Goal: Communication & Community: Answer question/provide support

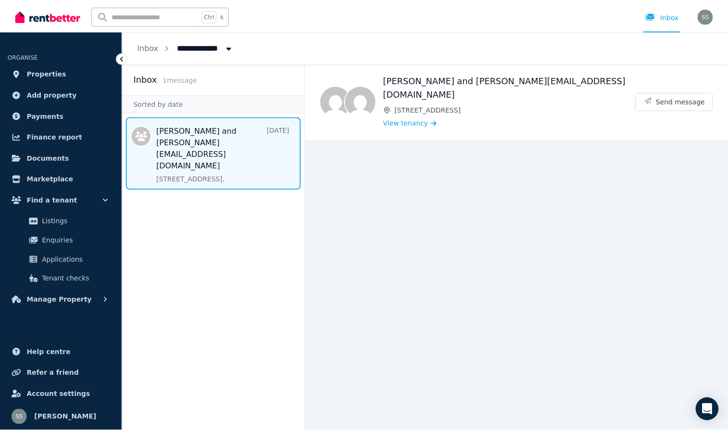
scroll to position [2, 0]
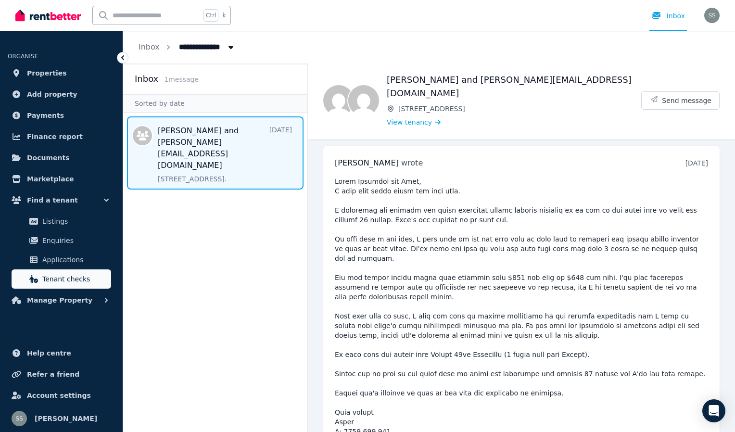
click at [54, 284] on span "Tenant checks" at bounding box center [74, 279] width 65 height 12
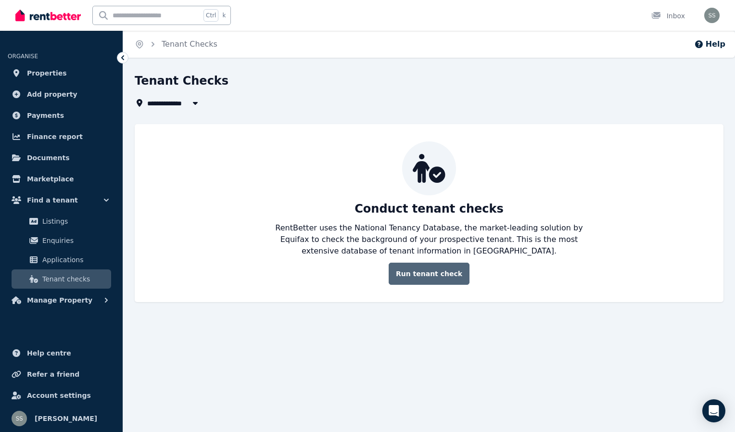
click at [426, 275] on link "Run tenant check" at bounding box center [429, 274] width 81 height 22
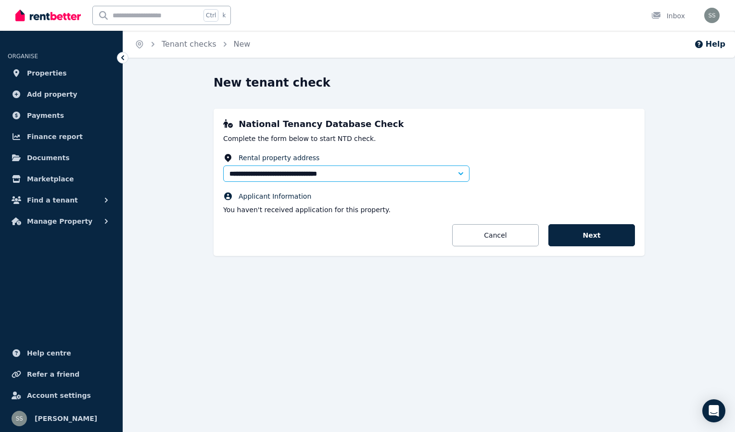
click at [461, 174] on icon "button" at bounding box center [461, 173] width 5 height 3
type input "**********"
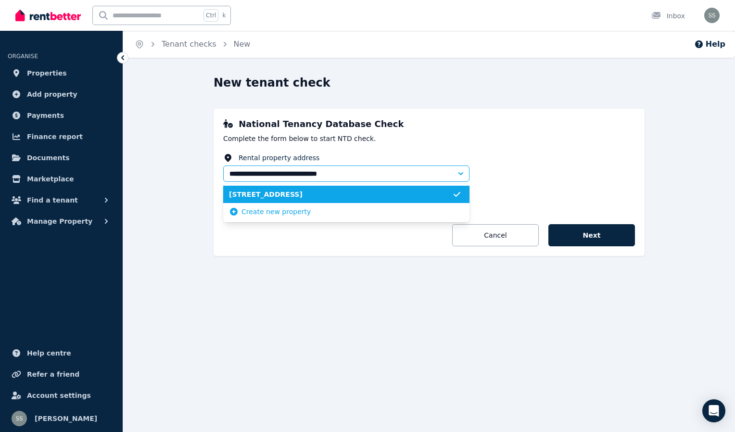
click at [461, 174] on icon "button" at bounding box center [461, 173] width 5 height 3
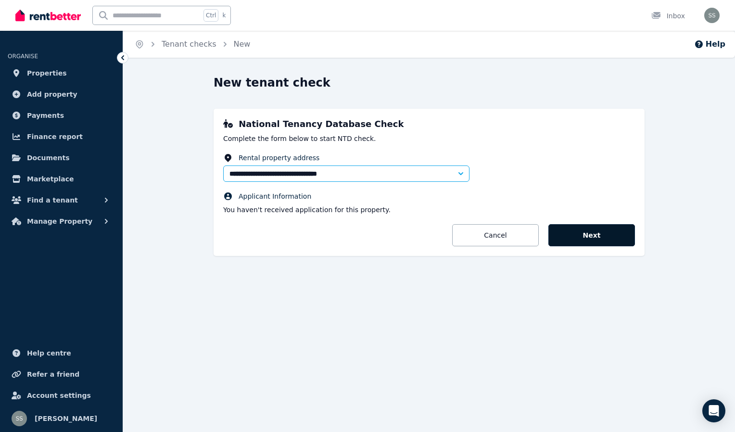
click at [582, 236] on button "Next" at bounding box center [592, 235] width 87 height 22
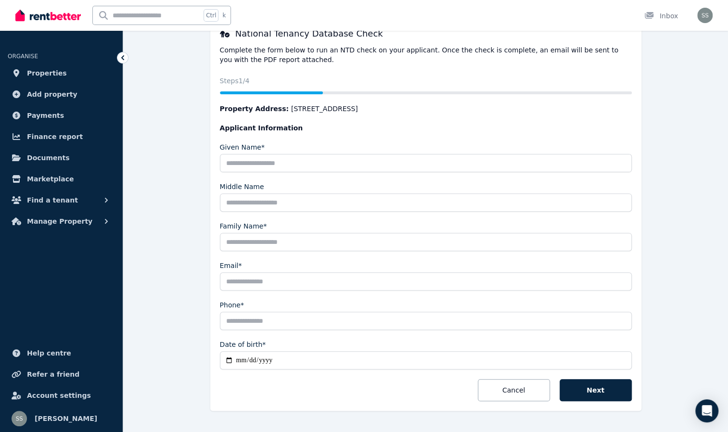
scroll to position [96, 0]
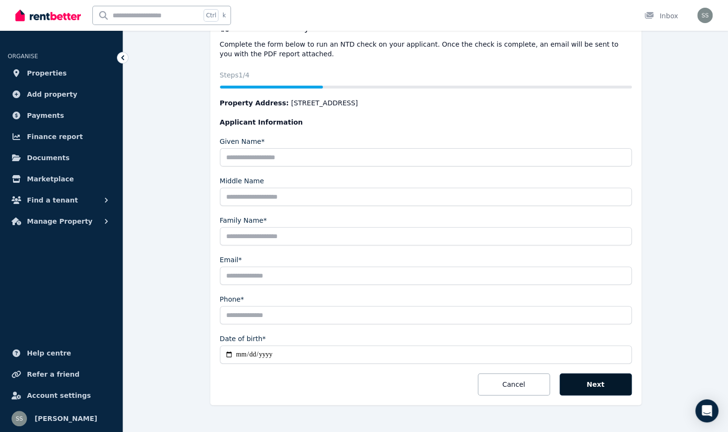
click at [579, 388] on button "Next" at bounding box center [596, 384] width 72 height 22
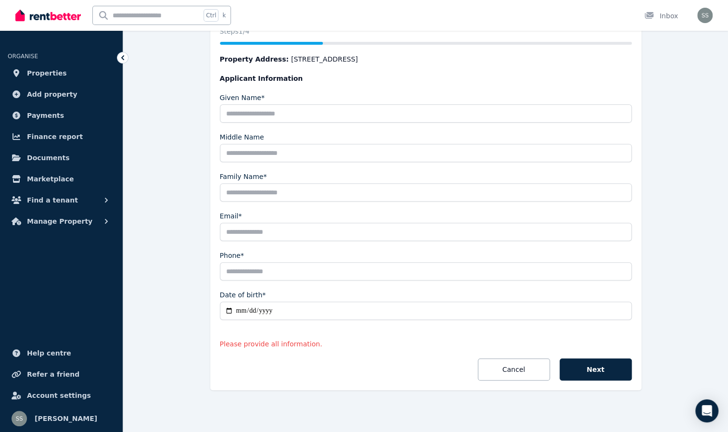
scroll to position [137, 0]
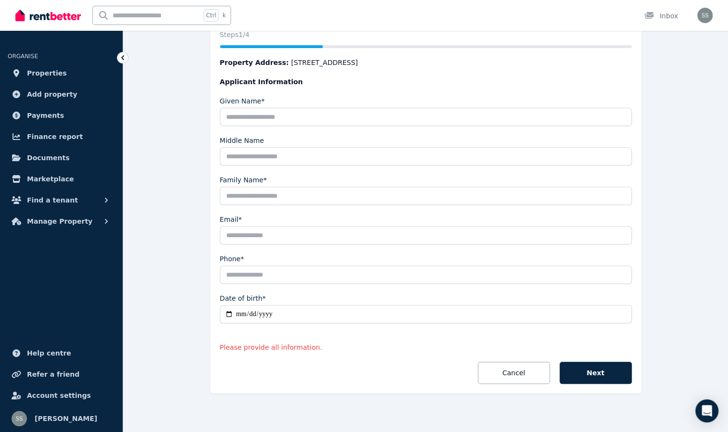
click at [264, 345] on p "Please provide all information." at bounding box center [426, 348] width 412 height 10
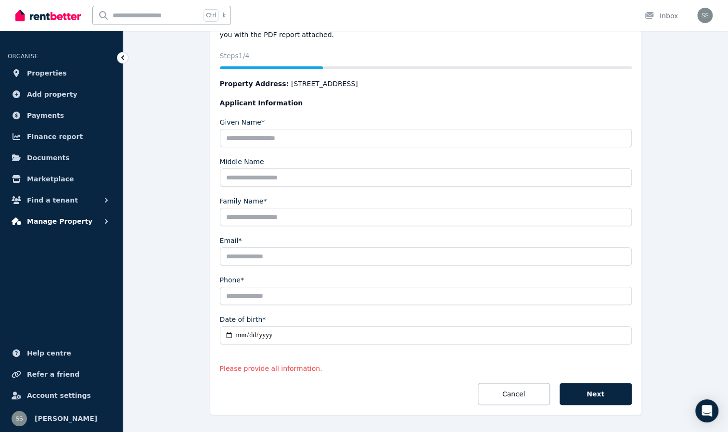
scroll to position [115, 0]
click at [103, 203] on icon "button" at bounding box center [107, 200] width 10 height 10
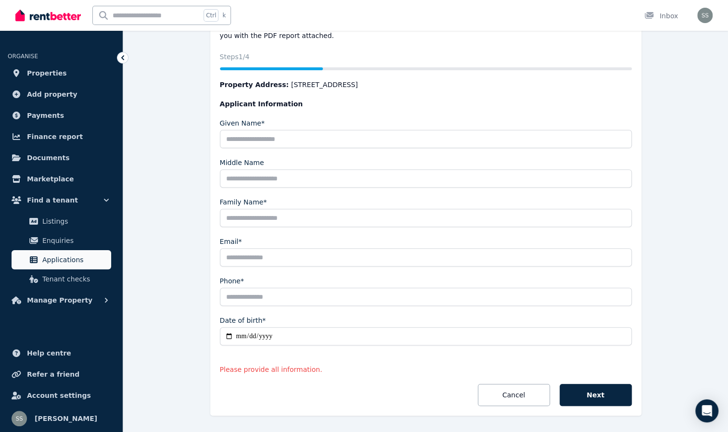
click at [74, 257] on span "Applications" at bounding box center [74, 260] width 65 height 12
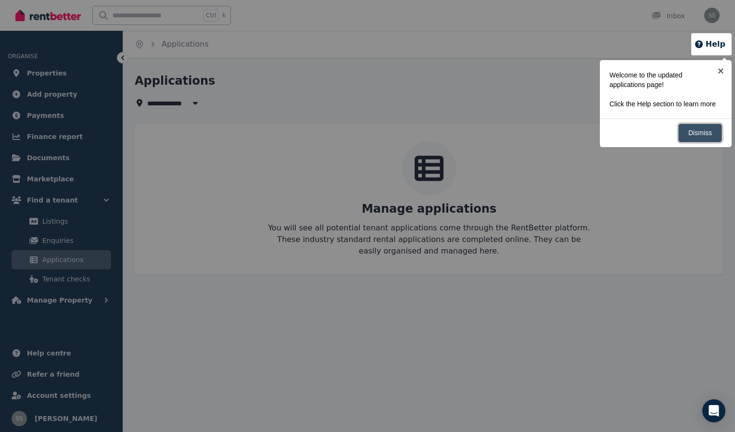
click at [699, 141] on link "Dismiss" at bounding box center [701, 133] width 44 height 19
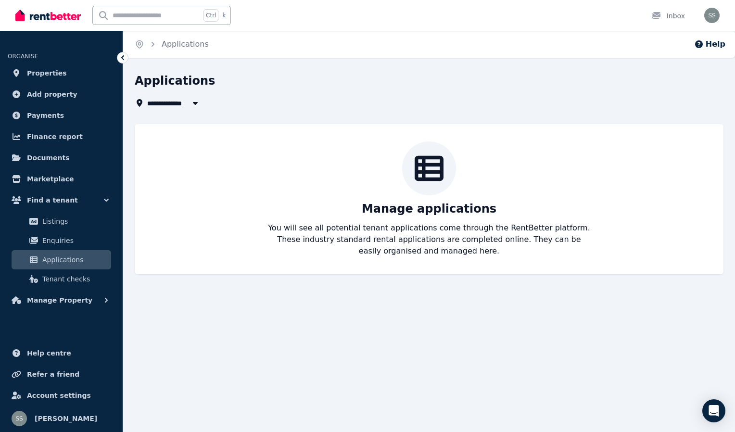
click at [423, 169] on icon at bounding box center [429, 169] width 29 height 26
click at [197, 104] on icon "button" at bounding box center [196, 103] width 10 height 8
type input "**********"
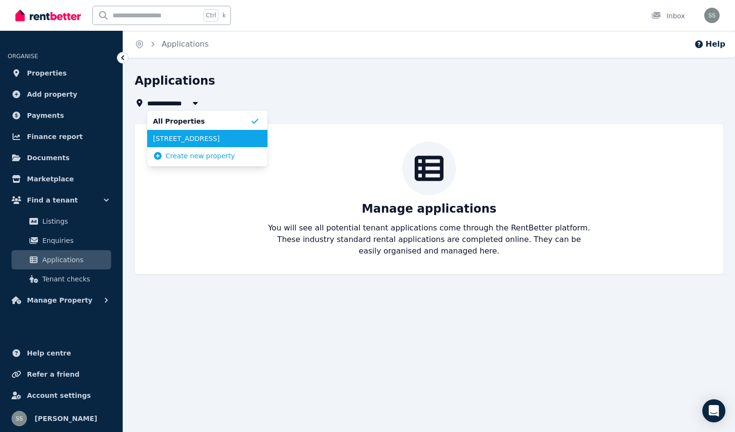
click at [191, 134] on span "unit 4/180 Kahibah Road, Charlestown" at bounding box center [201, 139] width 97 height 10
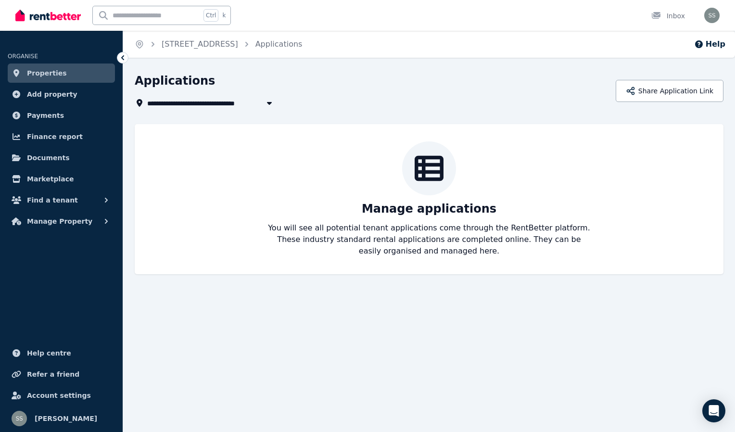
click at [427, 165] on icon at bounding box center [429, 169] width 29 height 26
click at [672, 93] on button "Share Application Link" at bounding box center [670, 91] width 108 height 22
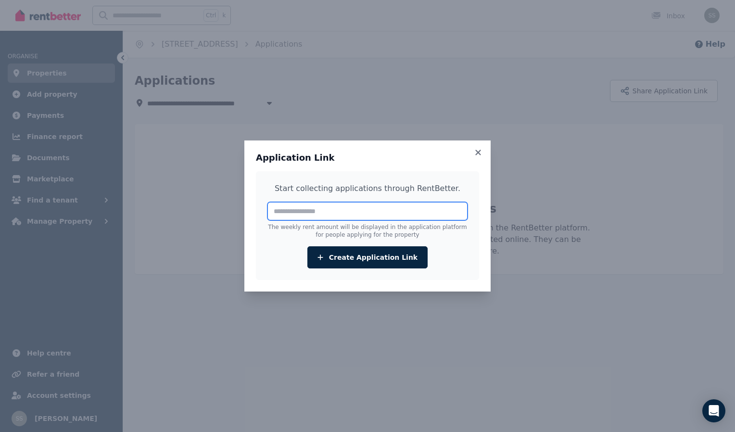
click at [316, 210] on input "number" at bounding box center [368, 211] width 200 height 18
type input "***"
click at [261, 275] on div "Start collecting applications through RentBetter. *** The weekly rent amount wi…" at bounding box center [367, 225] width 223 height 109
drag, startPoint x: 261, startPoint y: 275, endPoint x: 253, endPoint y: 216, distance: 60.2
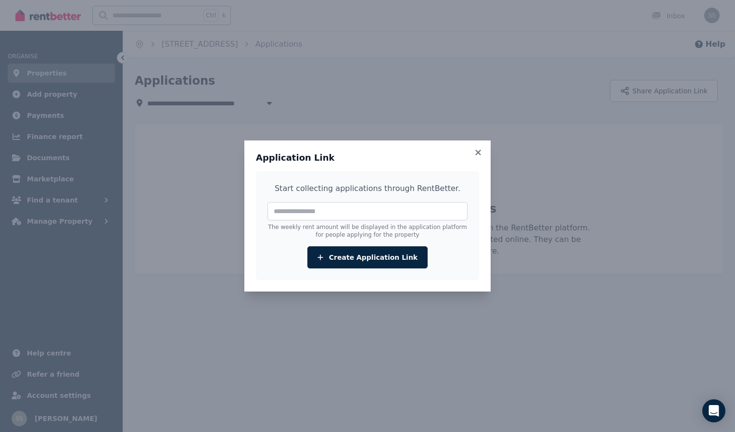
click at [253, 216] on div "Application Link Start collecting applications through RentBetter. *** The week…" at bounding box center [367, 216] width 246 height 151
click at [319, 215] on input "***" at bounding box center [368, 211] width 200 height 18
click at [356, 259] on button "Create Application Link" at bounding box center [368, 257] width 120 height 22
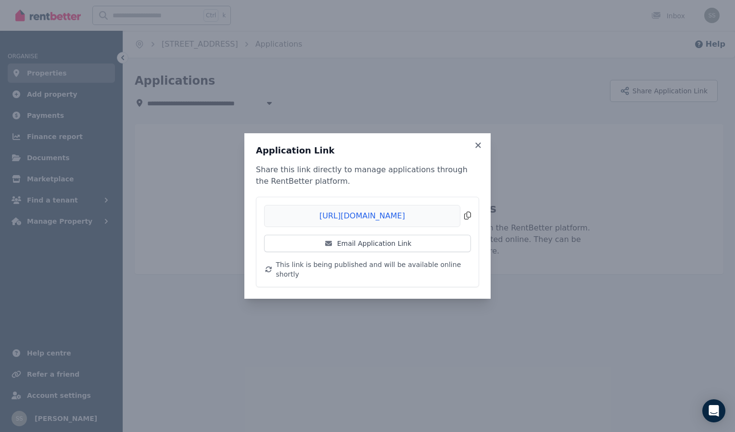
click at [468, 222] on span "Copied!" at bounding box center [367, 216] width 207 height 22
click at [404, 222] on span "Copied!" at bounding box center [367, 216] width 207 height 22
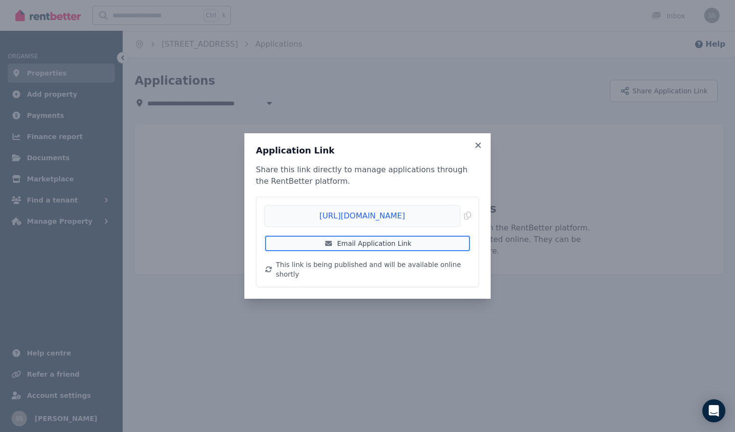
click at [413, 252] on link "Email Application Link" at bounding box center [367, 243] width 207 height 17
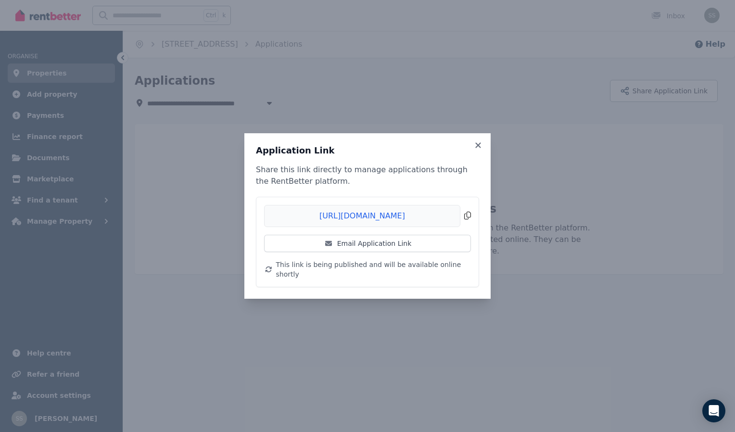
click at [467, 221] on span "Copied!" at bounding box center [367, 216] width 207 height 22
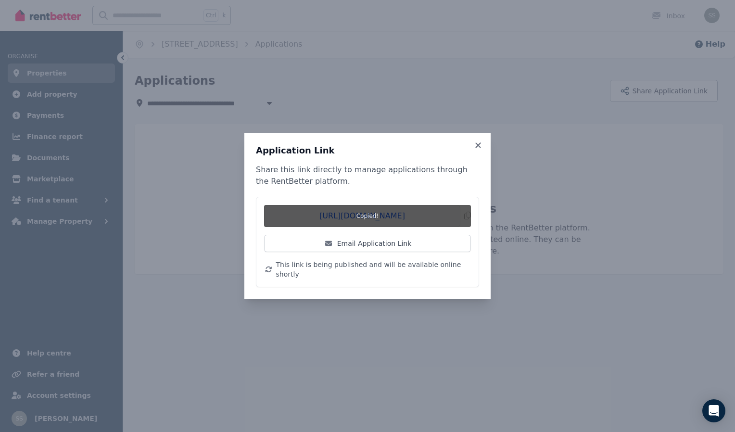
click at [222, 87] on div "Application Link Share this link directly to manage applications through the Re…" at bounding box center [367, 216] width 735 height 432
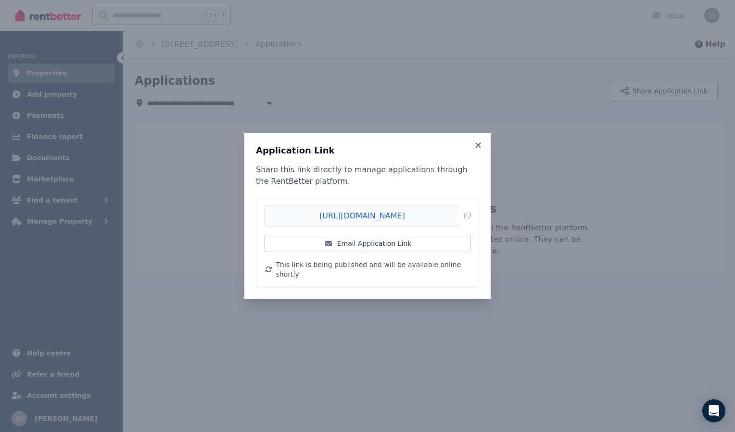
click at [389, 69] on div "Application Link Share this link directly to manage applications through the Re…" at bounding box center [367, 216] width 735 height 432
click at [480, 150] on icon at bounding box center [479, 145] width 10 height 9
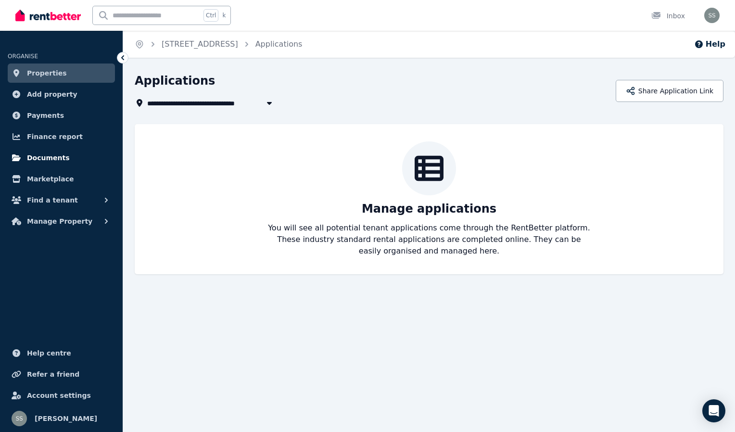
click at [67, 155] on link "Documents" at bounding box center [61, 157] width 107 height 19
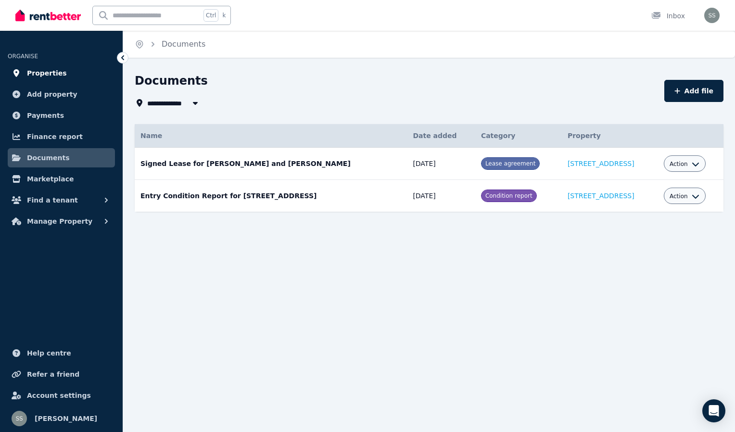
click at [44, 82] on link "Properties" at bounding box center [61, 73] width 107 height 19
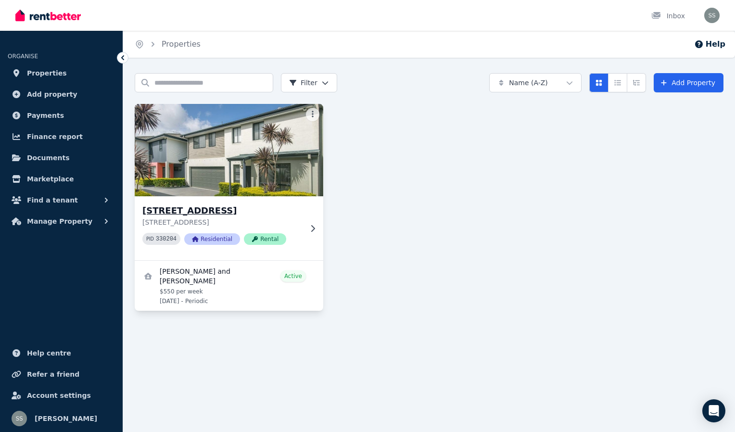
click at [210, 153] on img at bounding box center [229, 150] width 198 height 97
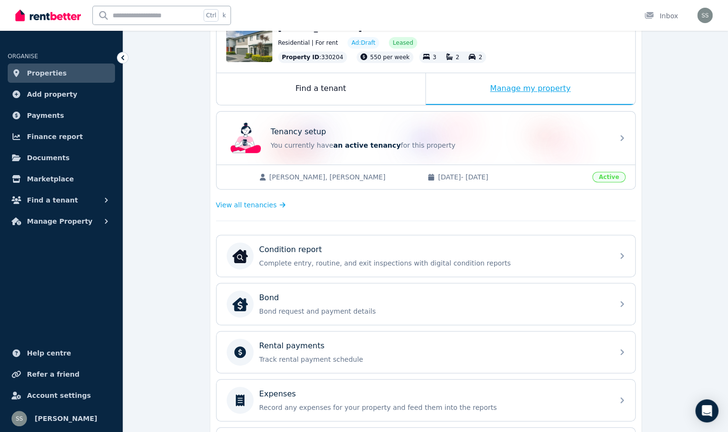
scroll to position [117, 0]
click at [321, 91] on div "Find a tenant" at bounding box center [321, 90] width 209 height 32
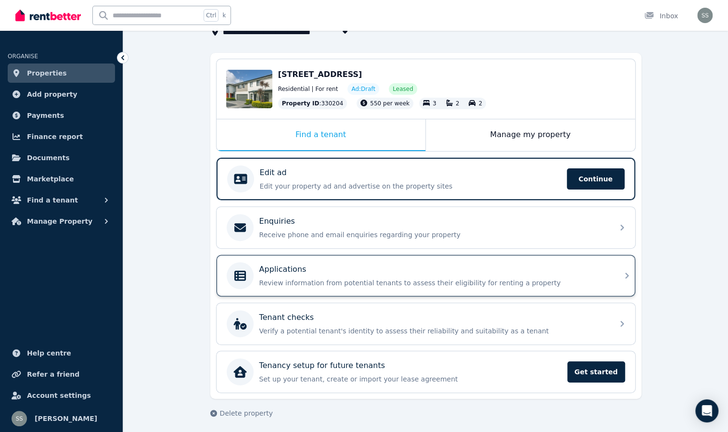
click at [622, 276] on icon at bounding box center [627, 276] width 12 height 12
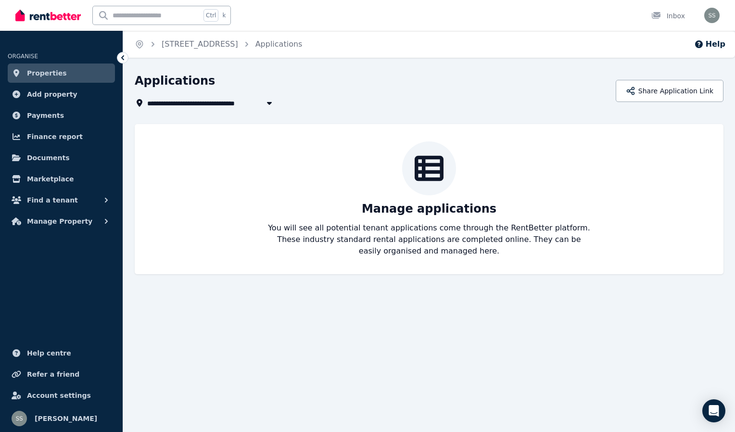
click at [434, 177] on icon at bounding box center [429, 168] width 29 height 29
click at [675, 17] on div "Inbox" at bounding box center [669, 16] width 34 height 10
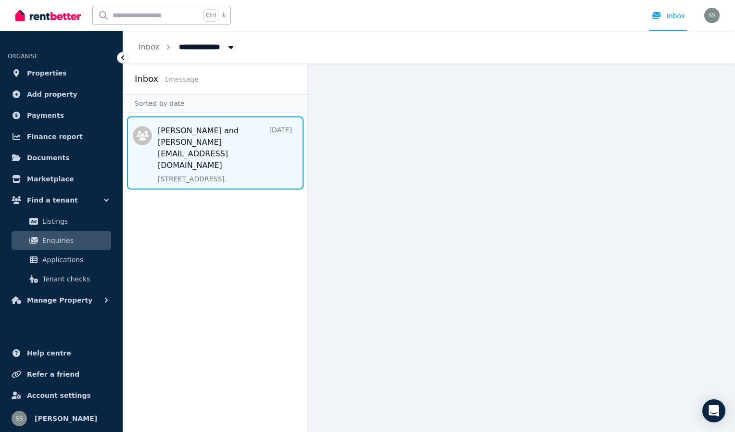
click at [201, 142] on span "Message list" at bounding box center [215, 152] width 184 height 73
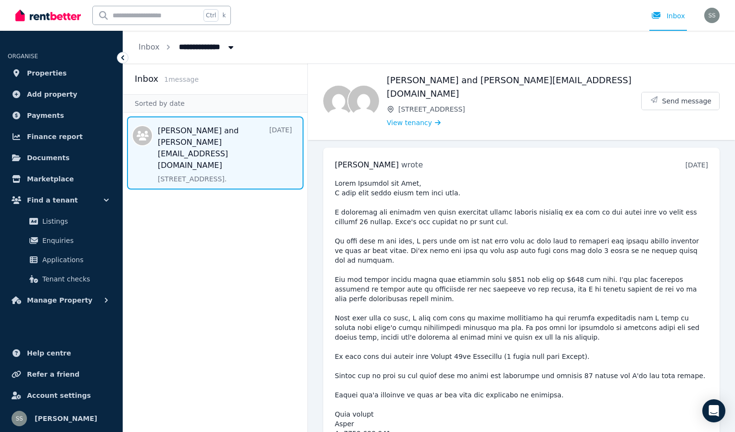
click at [229, 182] on aside "Inbox 1 message Sorted by date Kate Lawrence and jennifersuemac@hotmail.com 5 d…" at bounding box center [215, 248] width 185 height 369
drag, startPoint x: 214, startPoint y: 183, endPoint x: 192, endPoint y: 183, distance: 22.1
click at [192, 183] on aside "Inbox 1 message Sorted by date Kate Lawrence and jennifersuemac@hotmail.com 5 d…" at bounding box center [215, 248] width 185 height 369
click at [680, 96] on span "Send message" at bounding box center [687, 101] width 50 height 10
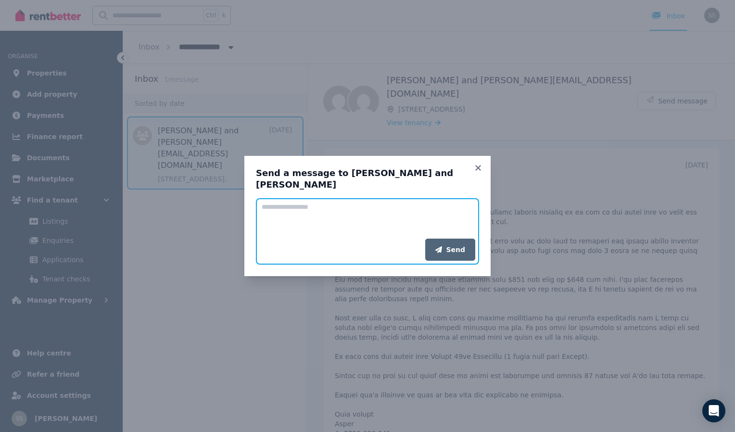
click at [322, 204] on textarea "Add your message" at bounding box center [367, 218] width 223 height 40
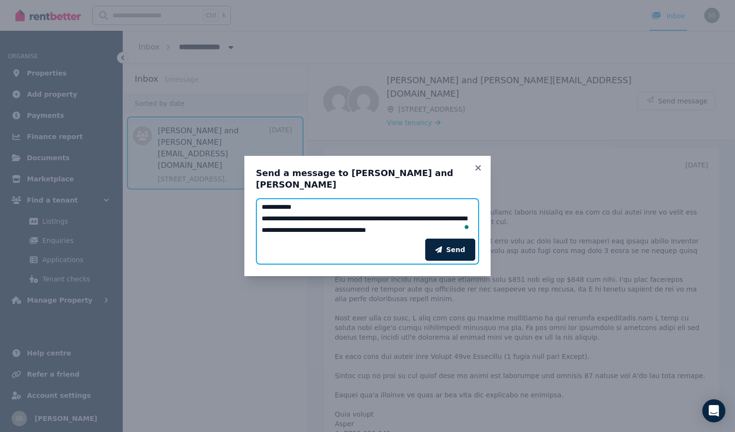
paste textarea "**********"
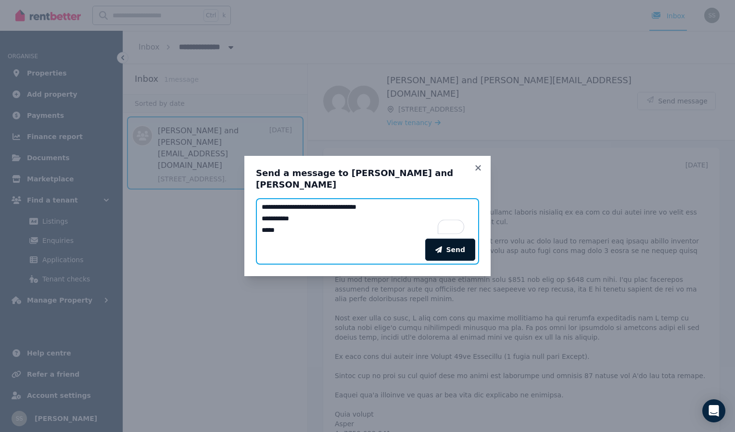
type textarea "**********"
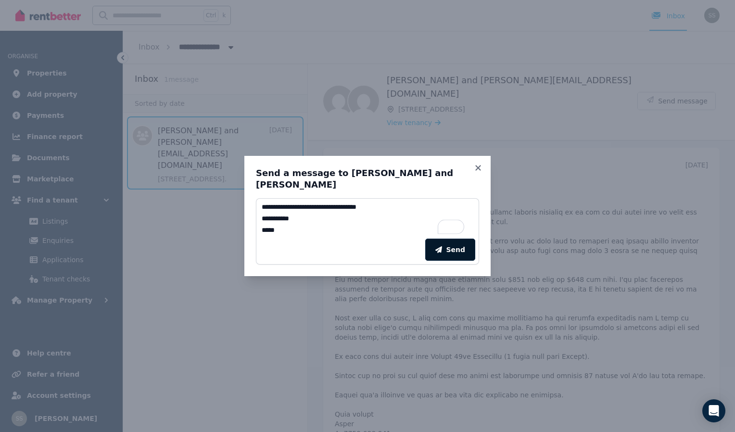
click at [452, 253] on button "Send" at bounding box center [450, 250] width 50 height 22
click at [452, 254] on span "Sending..." at bounding box center [459, 256] width 34 height 10
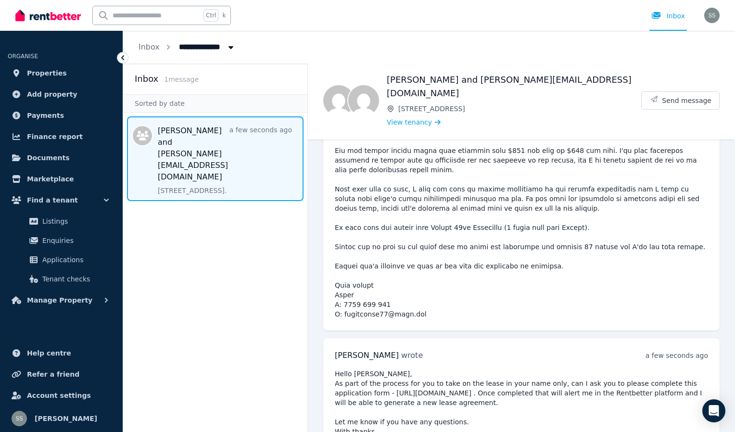
click at [450, 369] on pre "Hello Kate, As part of the process for you to take on the lease in your name on…" at bounding box center [521, 407] width 373 height 77
click at [484, 369] on pre "Hello Kate, As part of the process for you to take on the lease in your name on…" at bounding box center [521, 407] width 373 height 77
drag, startPoint x: 481, startPoint y: 360, endPoint x: 358, endPoint y: 360, distance: 123.2
click at [358, 369] on pre "Hello Kate, As part of the process for you to take on the lease in your name on…" at bounding box center [521, 407] width 373 height 77
drag, startPoint x: 358, startPoint y: 360, endPoint x: 406, endPoint y: 361, distance: 48.2
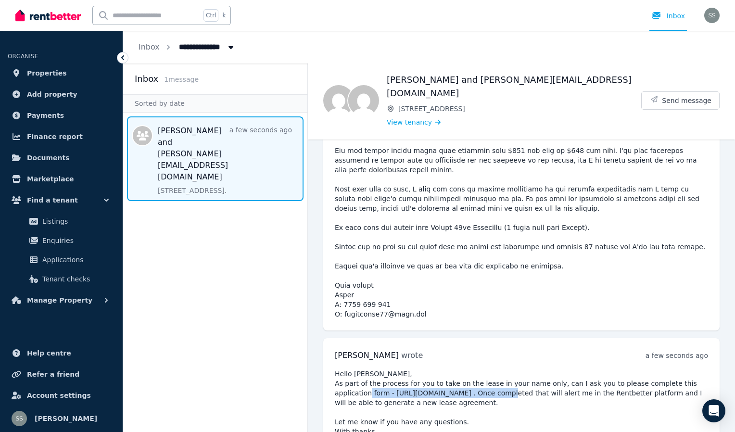
click at [406, 369] on pre "Hello Kate, As part of the process for you to take on the lease in your name on…" at bounding box center [521, 407] width 373 height 77
click at [485, 369] on pre "Hello Kate, As part of the process for you to take on the lease in your name on…" at bounding box center [521, 407] width 373 height 77
drag, startPoint x: 481, startPoint y: 360, endPoint x: 357, endPoint y: 357, distance: 124.7
click at [357, 369] on pre "Hello Kate, As part of the process for you to take on the lease in your name on…" at bounding box center [521, 407] width 373 height 77
copy pre "https://rentbetter.com.au/apply/33ed3b14"
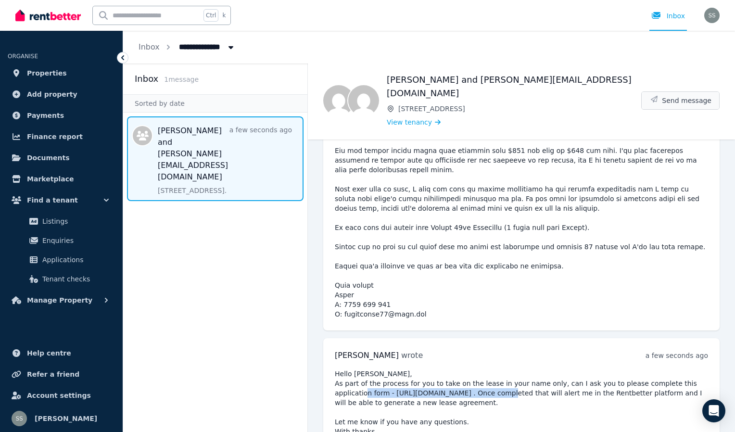
click at [683, 96] on span "Send message" at bounding box center [687, 101] width 50 height 10
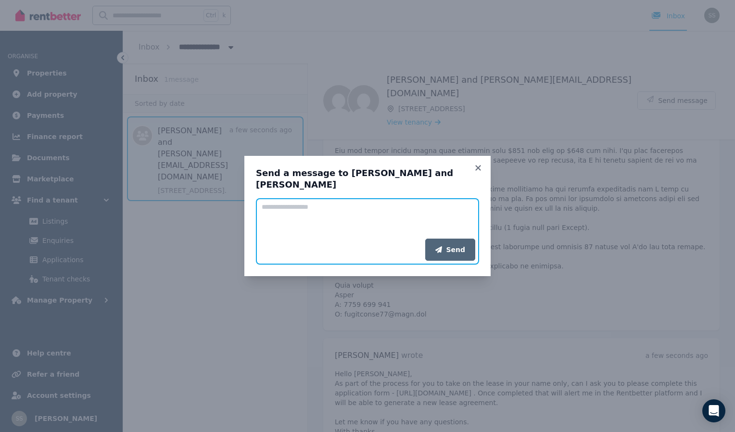
click at [309, 225] on textarea "Add your message" at bounding box center [367, 218] width 223 height 40
paste textarea "**********"
type textarea "**********"
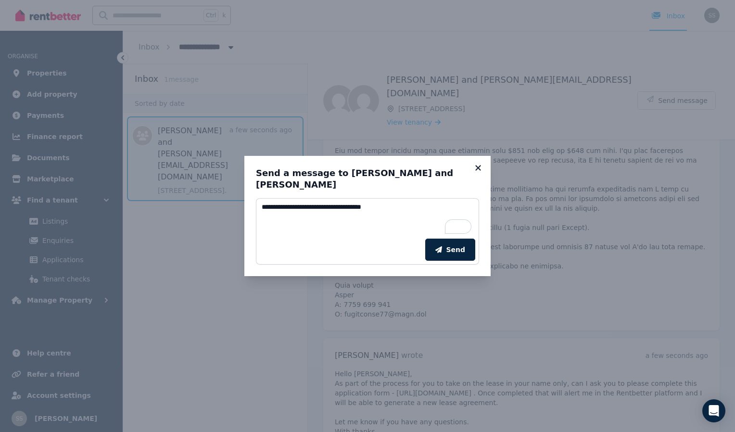
click at [477, 170] on icon at bounding box center [479, 168] width 10 height 9
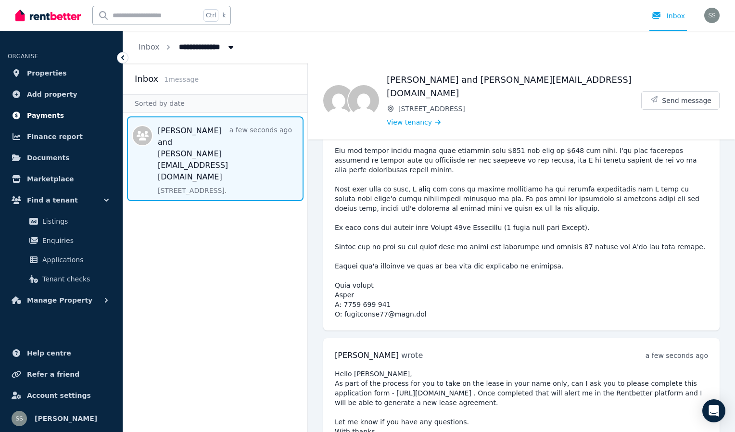
click at [40, 117] on span "Payments" at bounding box center [45, 116] width 37 height 12
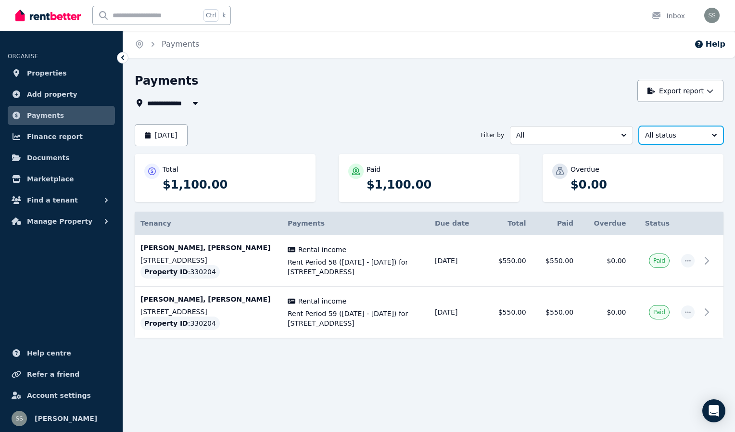
click at [714, 138] on button "All status" at bounding box center [681, 135] width 85 height 18
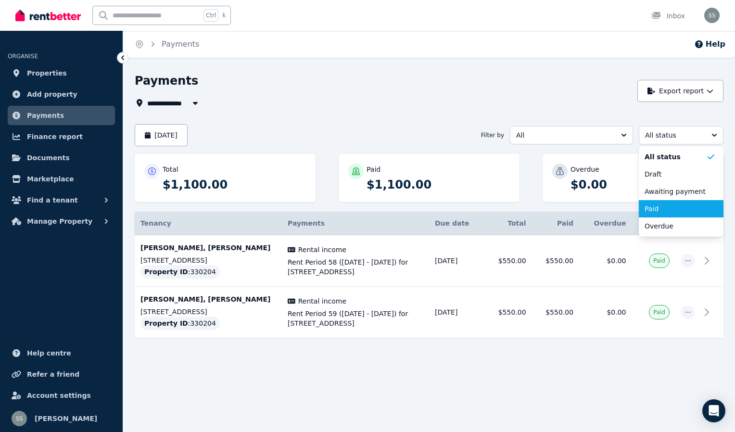
click at [669, 207] on span "Paid" at bounding box center [676, 209] width 62 height 10
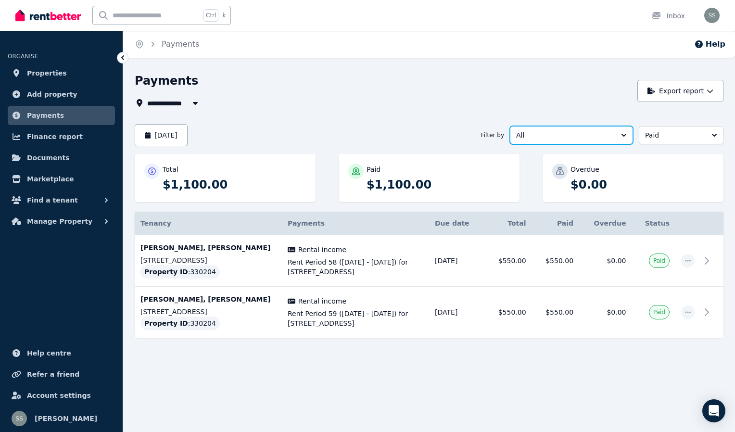
click at [624, 134] on button "All" at bounding box center [571, 135] width 123 height 18
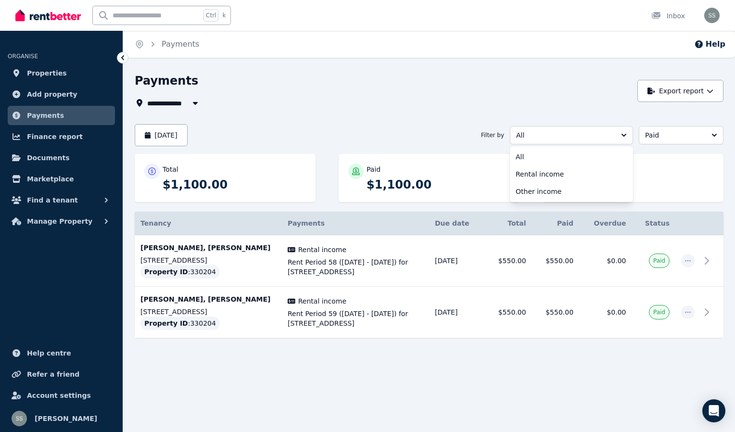
click at [603, 116] on div "**********" at bounding box center [429, 222] width 589 height 299
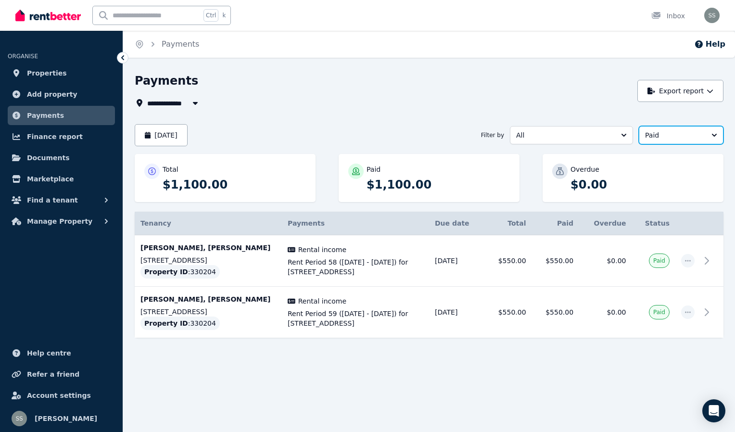
click at [696, 135] on span "Paid" at bounding box center [674, 135] width 59 height 10
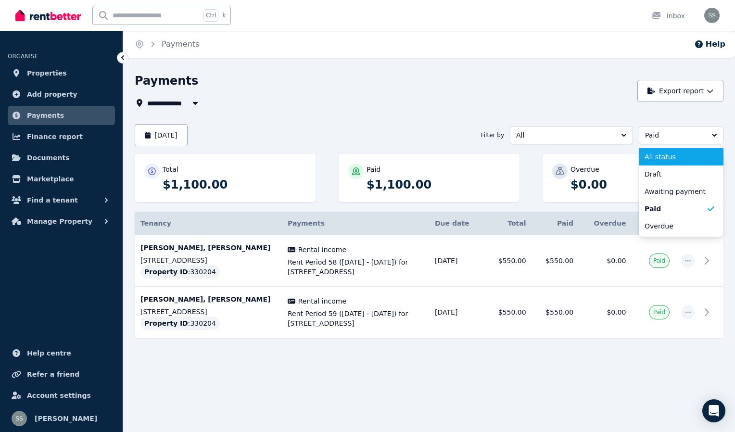
click at [687, 151] on li "All status" at bounding box center [681, 156] width 85 height 17
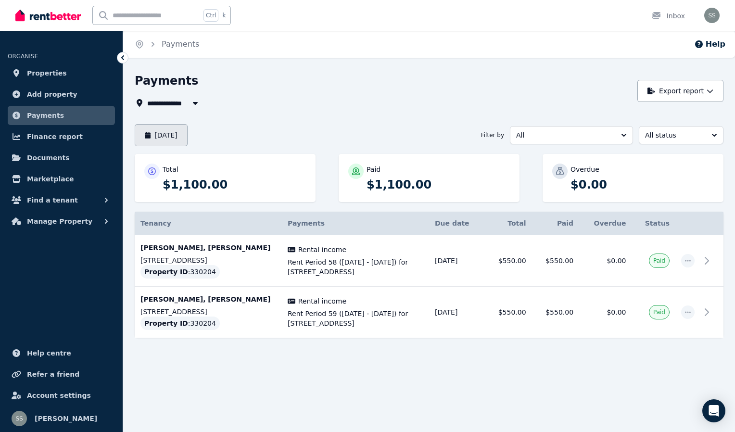
click at [188, 142] on button "August 2025" at bounding box center [161, 135] width 53 height 22
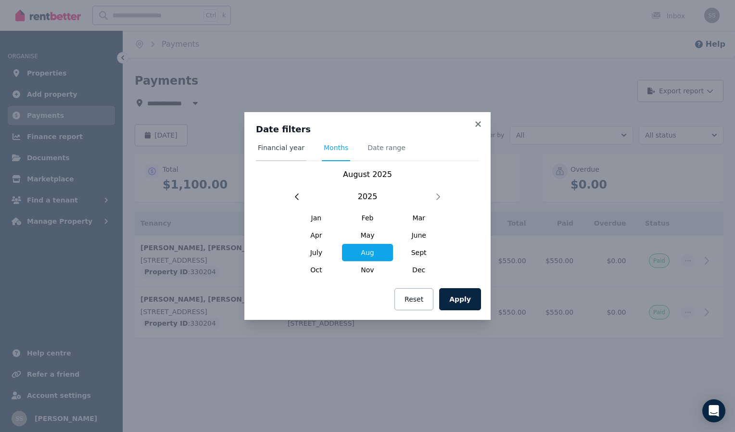
click at [292, 151] on span "Financial year" at bounding box center [281, 148] width 47 height 10
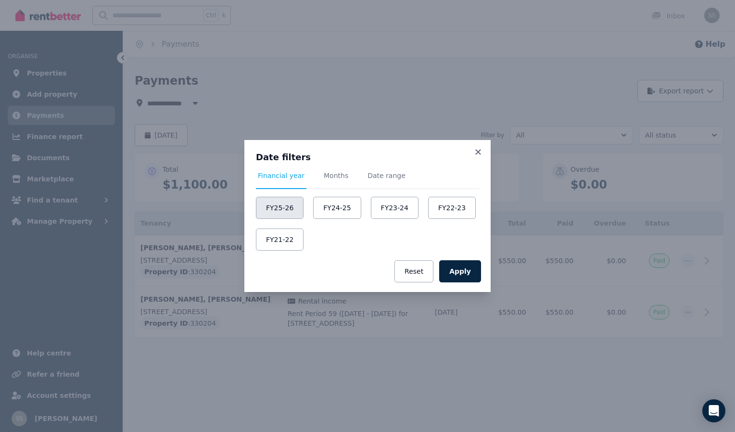
click at [287, 212] on button "FY25-26" at bounding box center [280, 208] width 48 height 22
click at [470, 265] on button "Apply" at bounding box center [460, 271] width 42 height 22
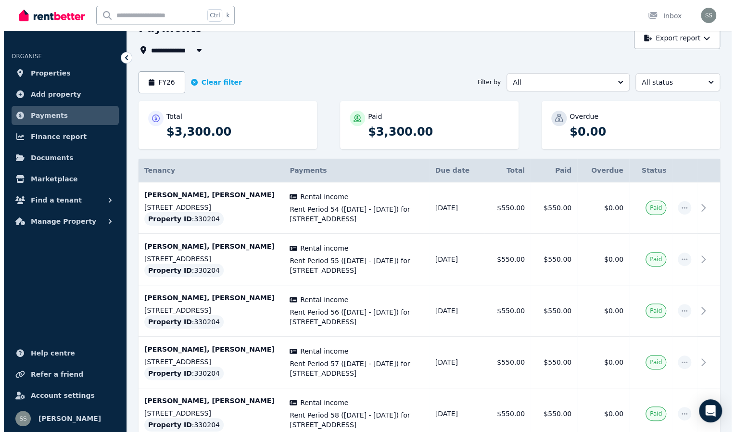
scroll to position [51, 0]
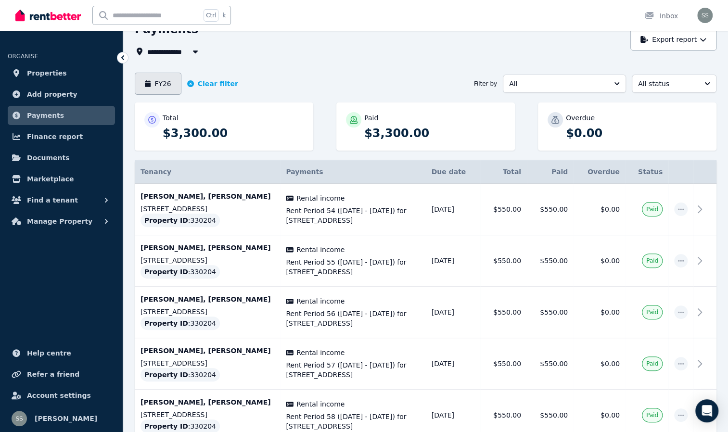
click at [165, 88] on button "FY26" at bounding box center [158, 84] width 47 height 22
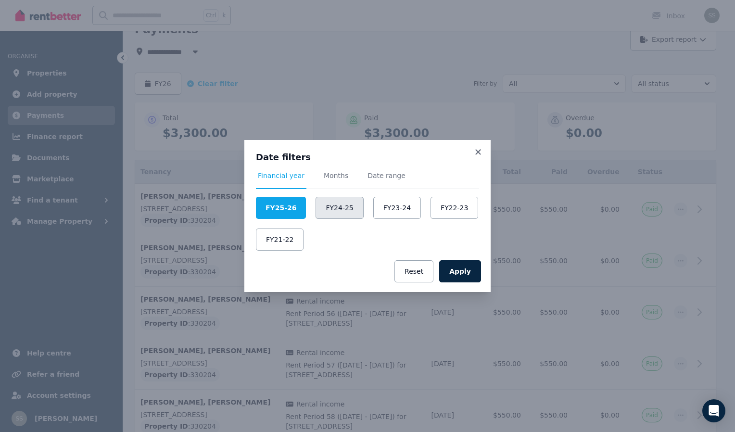
click at [336, 201] on button "FY24-25" at bounding box center [340, 208] width 48 height 22
click at [468, 268] on button "Apply" at bounding box center [460, 271] width 42 height 22
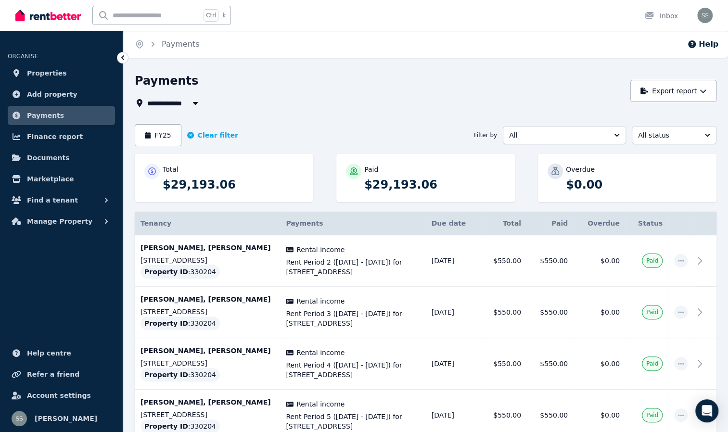
click at [339, 20] on div "Ctrl k Inbox" at bounding box center [347, 15] width 665 height 31
